Goal: Find specific page/section: Find specific page/section

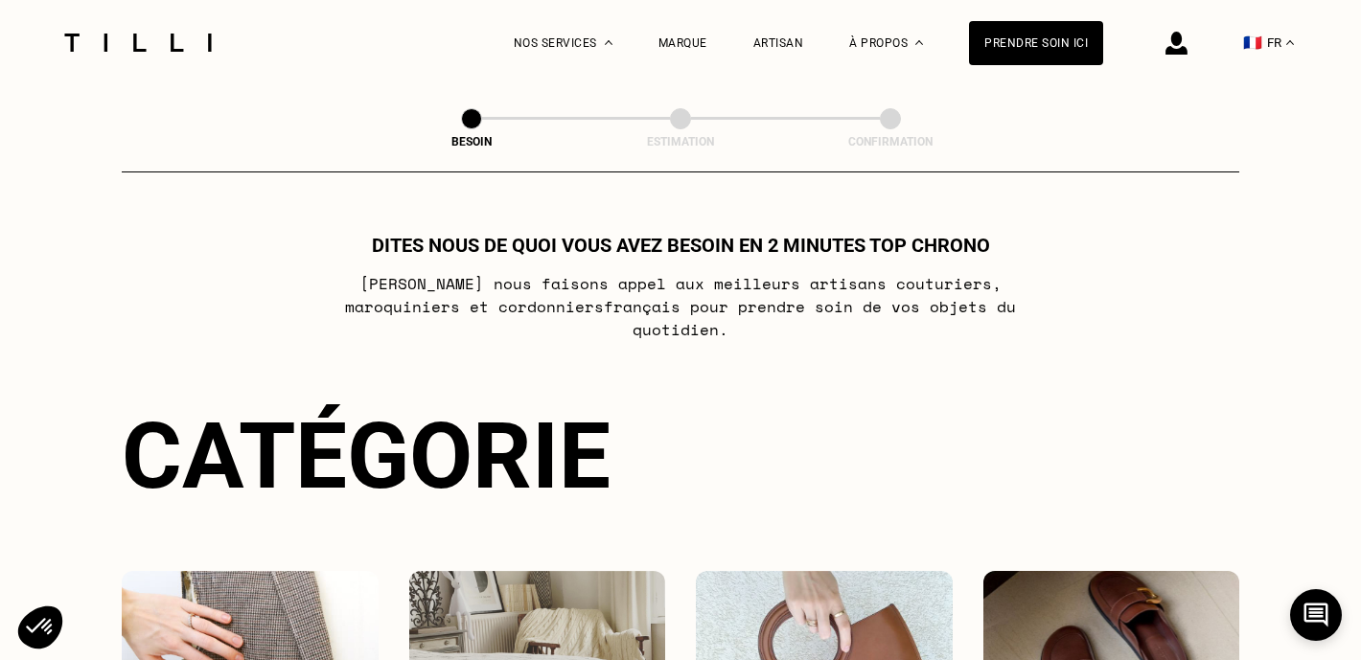
click at [1084, 593] on img at bounding box center [1111, 657] width 257 height 173
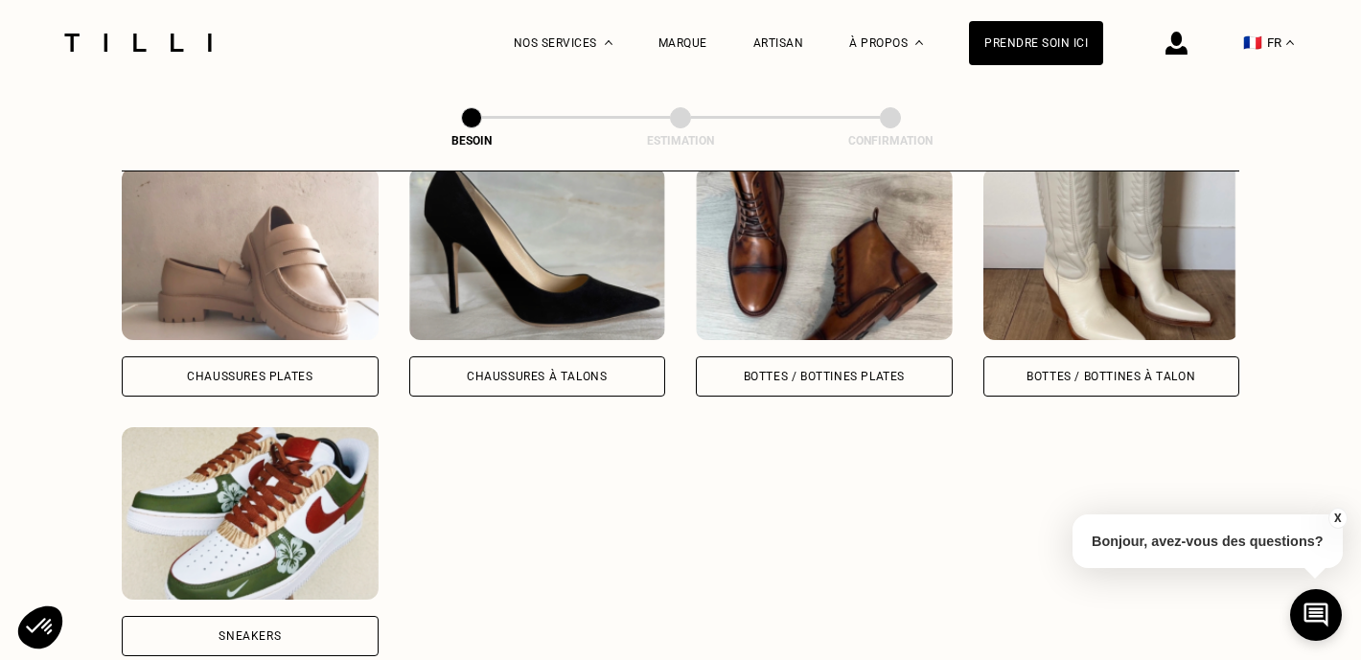
scroll to position [939, 0]
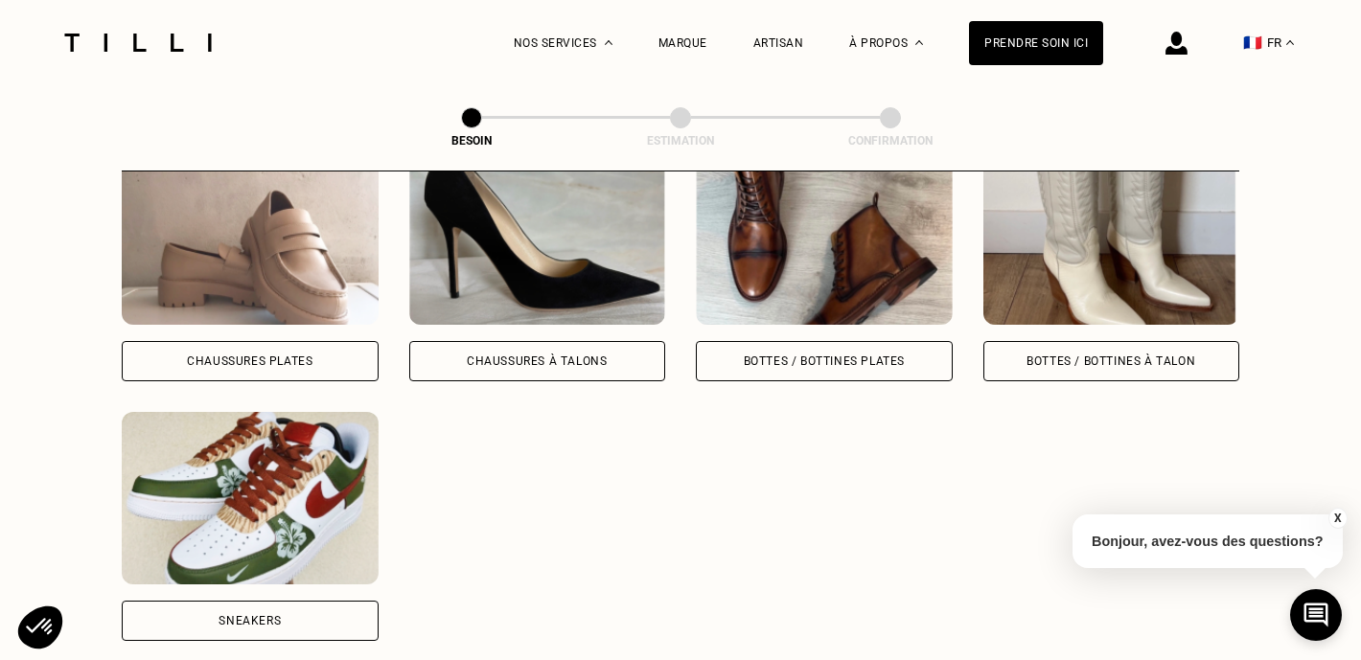
click at [286, 518] on body "La Méthode Retoucherie Maroquinerie Broderie Cordonnerie Nos prix Nos services …" at bounding box center [680, 431] width 1361 height 2741
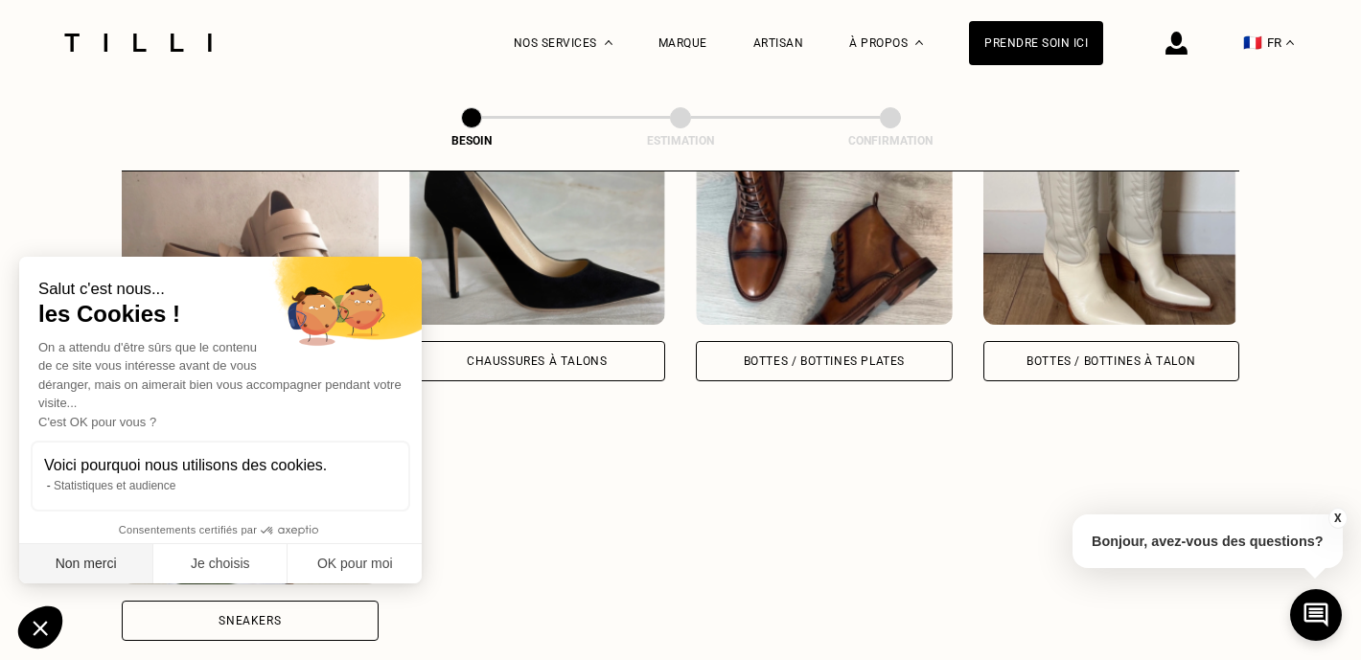
click at [109, 557] on button "Non merci" at bounding box center [86, 564] width 134 height 40
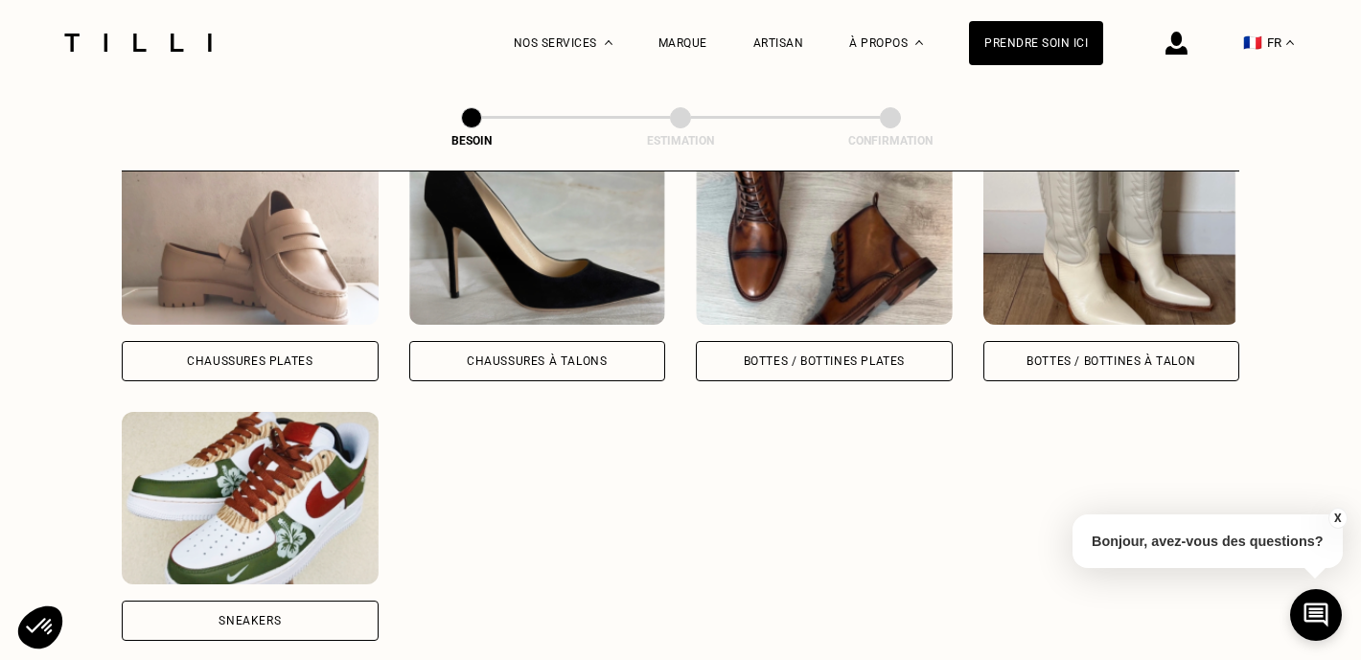
click at [296, 470] on img at bounding box center [250, 498] width 257 height 173
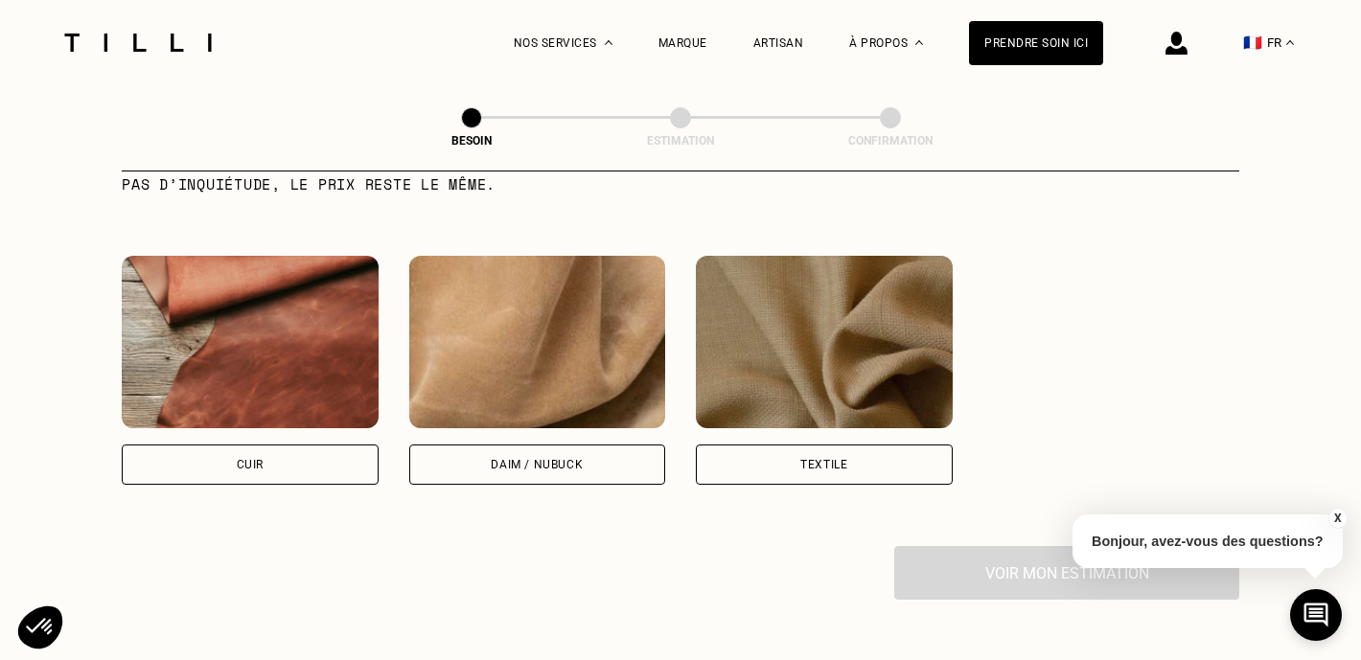
scroll to position [1742, 0]
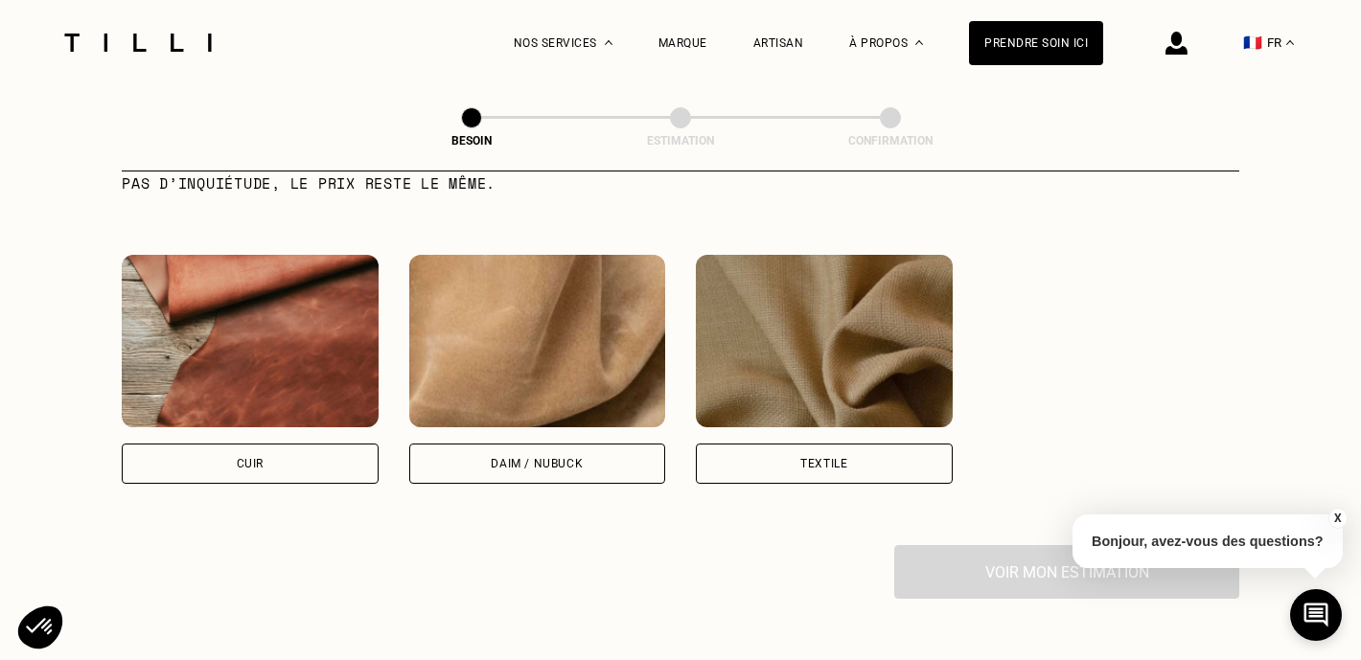
click at [273, 349] on img at bounding box center [250, 341] width 257 height 173
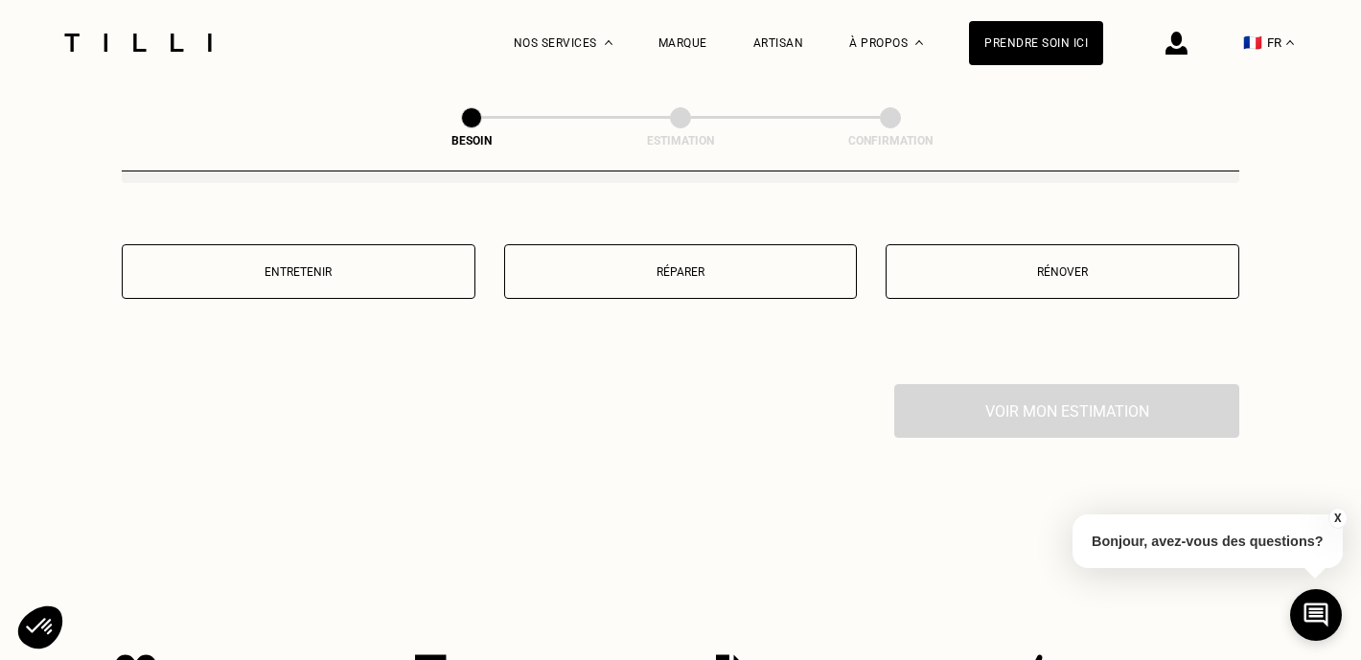
scroll to position [2392, 0]
click at [688, 265] on p "Réparer" at bounding box center [681, 271] width 333 height 13
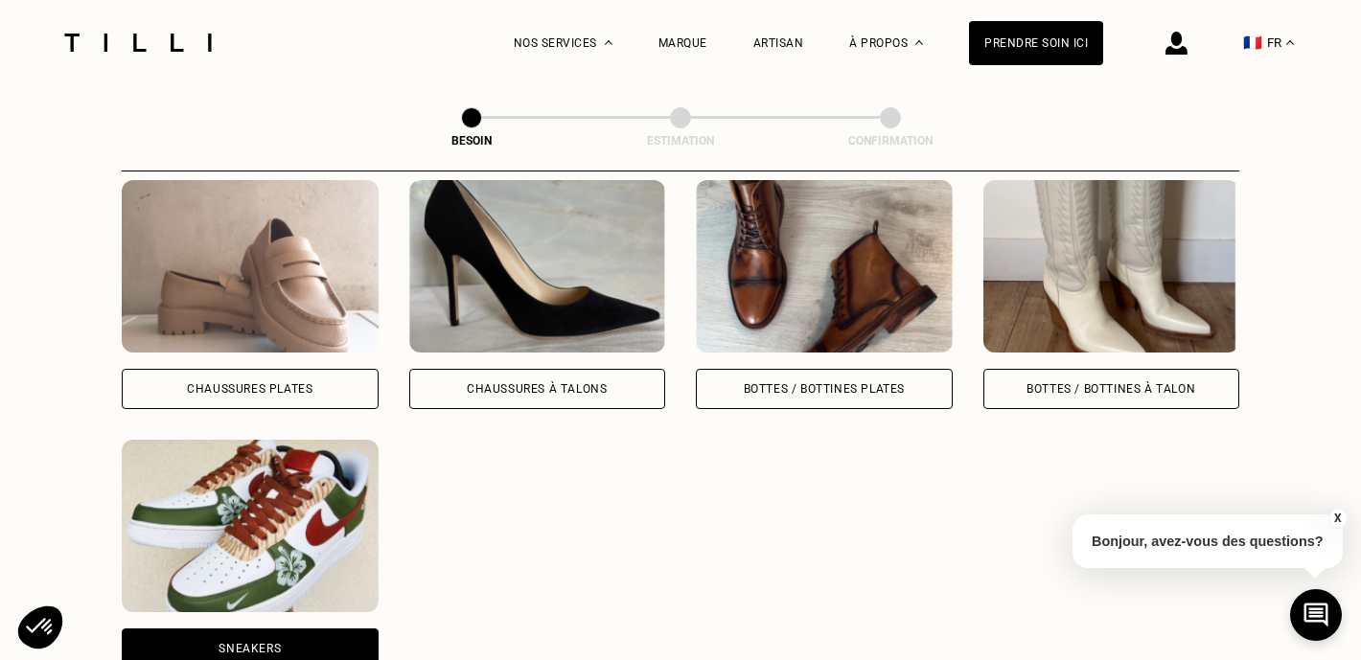
scroll to position [701, 0]
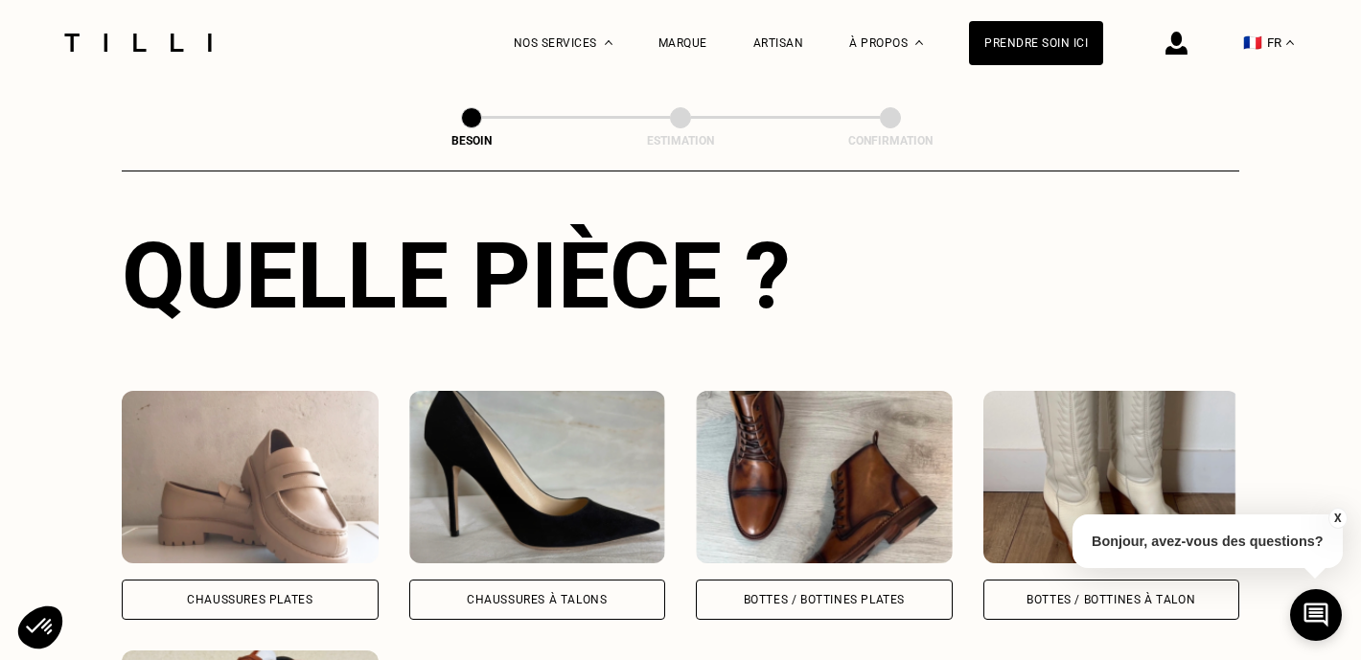
click at [167, 49] on img at bounding box center [138, 43] width 161 height 18
